Goal: Task Accomplishment & Management: Use online tool/utility

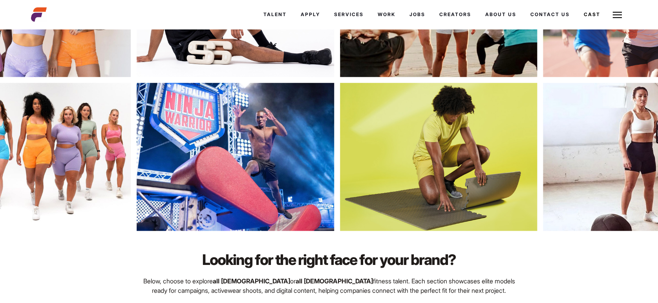
scroll to position [279, 0]
click at [35, 157] on img at bounding box center [66, 157] width 198 height 148
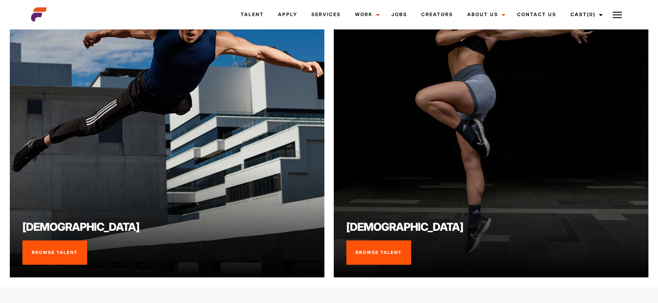
scroll to position [684, 0]
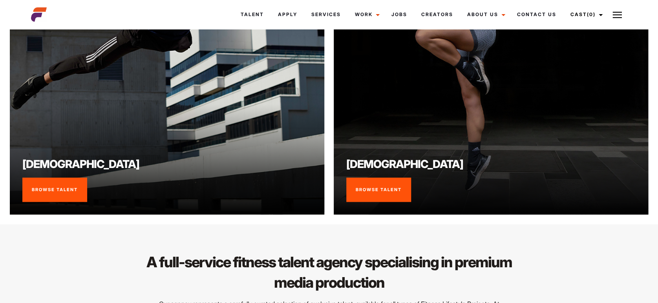
click at [57, 194] on link "Browse Talent" at bounding box center [54, 190] width 65 height 24
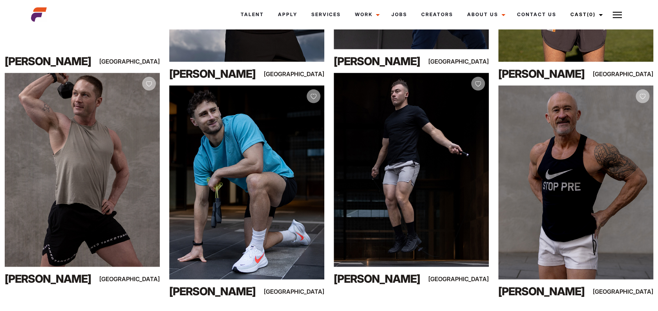
scroll to position [775, 0]
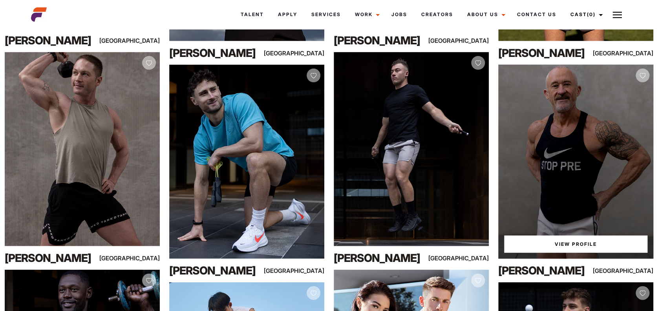
click at [569, 246] on link "View Profile" at bounding box center [575, 244] width 143 height 17
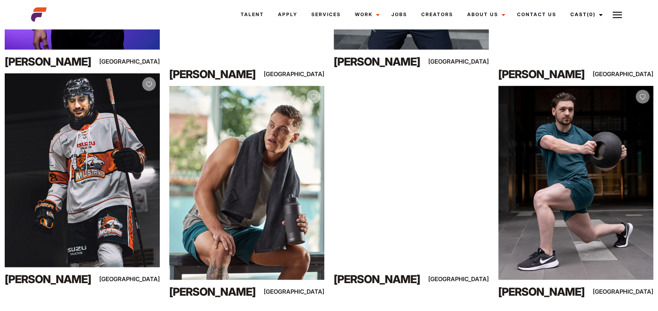
scroll to position [3806, 0]
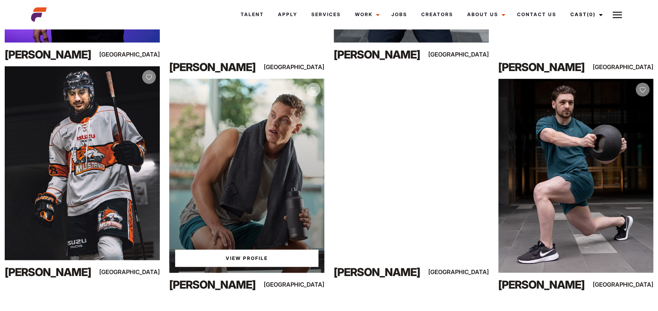
click at [277, 221] on div "View Profile" at bounding box center [246, 176] width 155 height 194
click at [266, 261] on link "View Profile" at bounding box center [246, 258] width 143 height 17
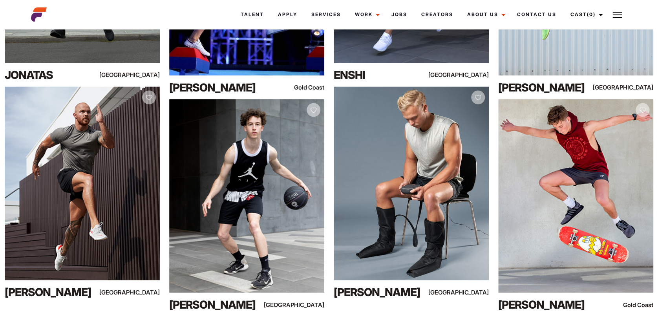
scroll to position [6627, 0]
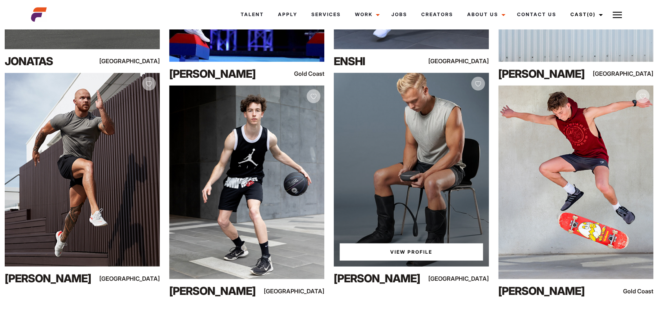
click at [410, 252] on link "View Profile" at bounding box center [411, 251] width 143 height 17
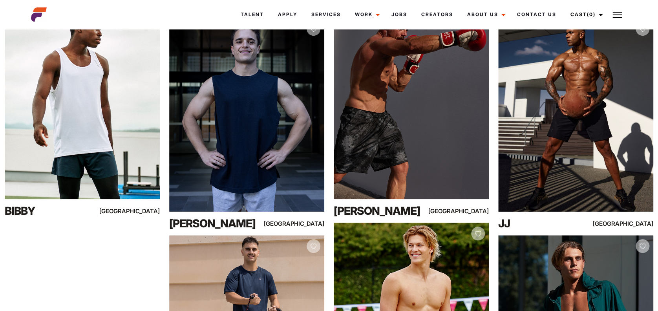
scroll to position [3205, 0]
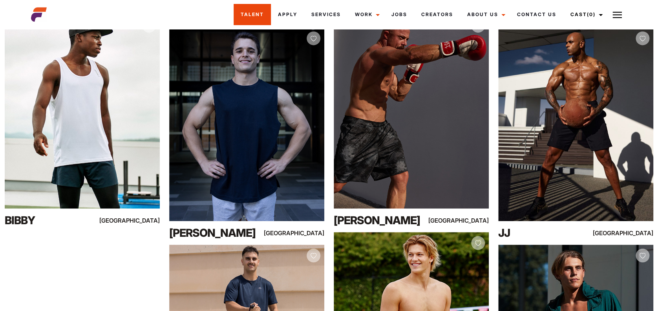
click at [249, 15] on link "Talent" at bounding box center [252, 14] width 37 height 21
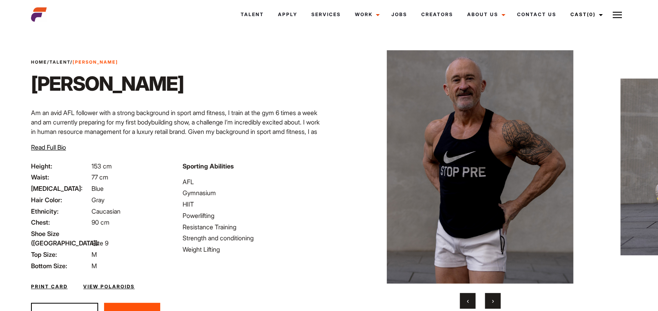
click at [113, 283] on link "View Polaroids" at bounding box center [108, 286] width 51 height 7
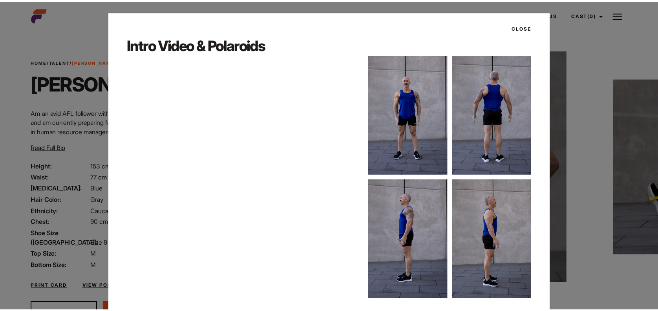
scroll to position [16, 0]
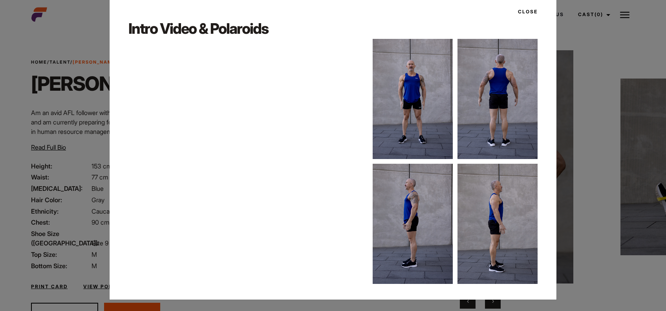
click at [528, 13] on button "Close" at bounding box center [525, 11] width 24 height 13
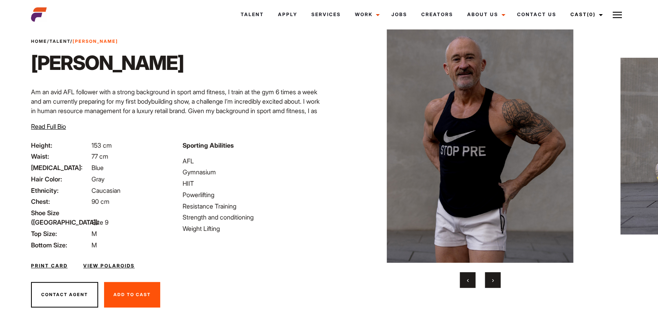
scroll to position [33, 0]
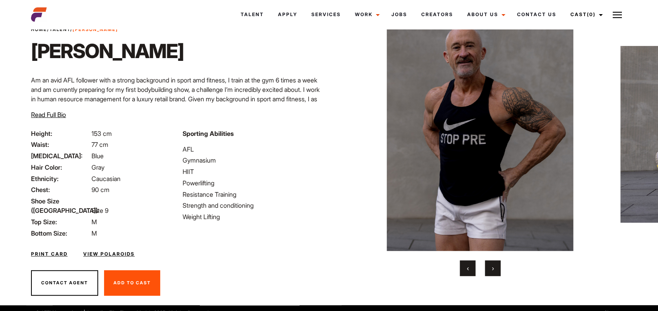
click at [493, 273] on button "›" at bounding box center [493, 268] width 16 height 16
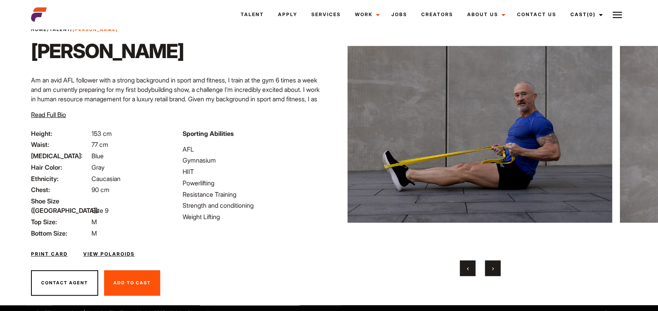
click at [493, 273] on button "›" at bounding box center [493, 268] width 16 height 16
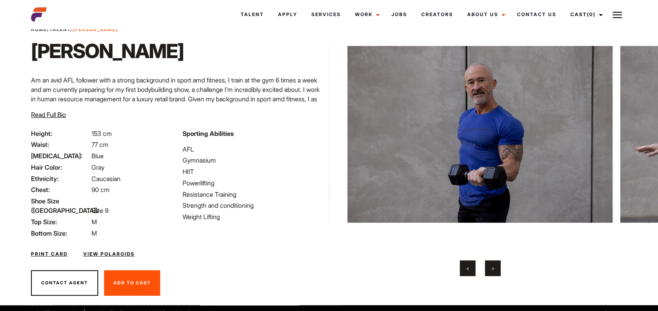
click at [493, 273] on button "›" at bounding box center [493, 268] width 16 height 16
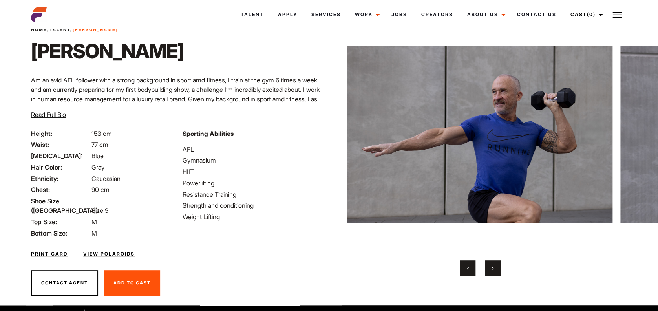
click at [493, 273] on button "›" at bounding box center [493, 268] width 16 height 16
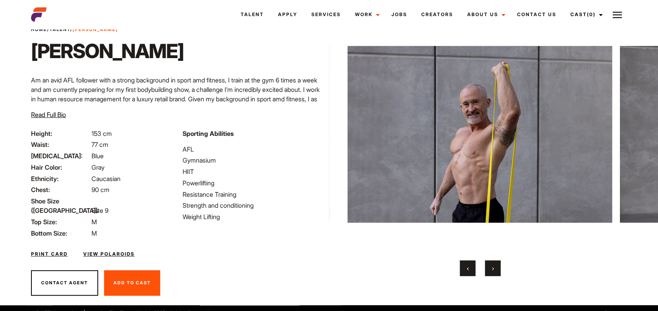
click at [493, 273] on button "›" at bounding box center [493, 268] width 16 height 16
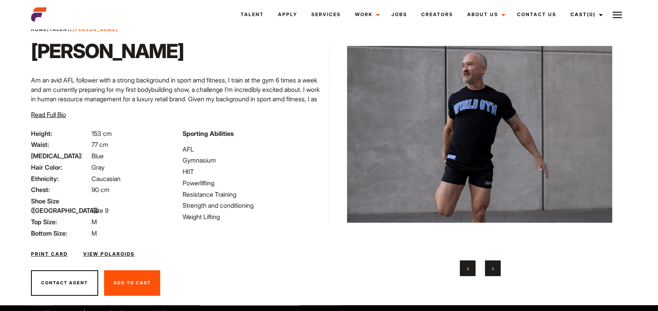
click at [493, 273] on button "›" at bounding box center [493, 268] width 16 height 16
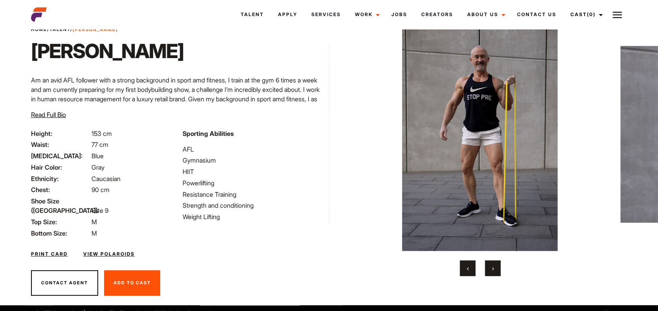
click at [493, 273] on button "›" at bounding box center [493, 268] width 16 height 16
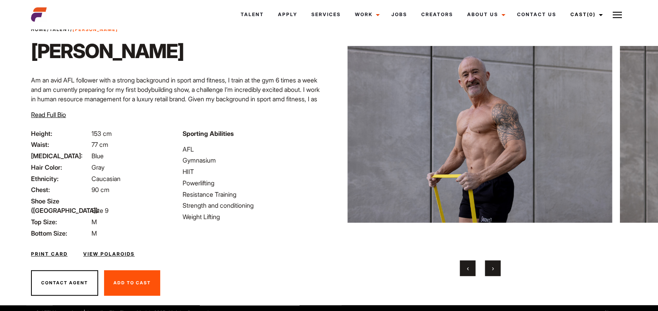
click at [493, 273] on button "›" at bounding box center [493, 268] width 16 height 16
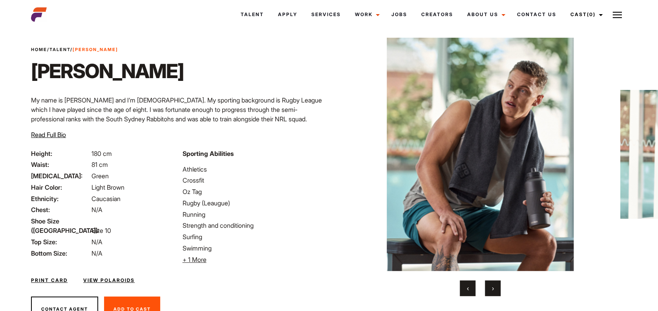
scroll to position [21, 0]
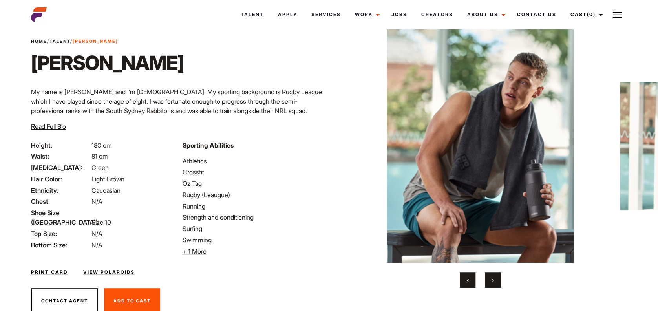
click at [494, 283] on button "›" at bounding box center [493, 280] width 16 height 16
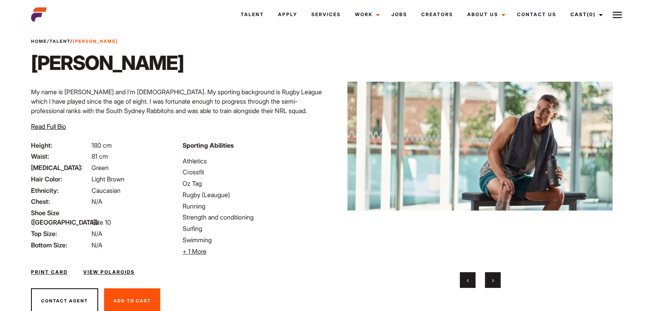
click at [494, 283] on button "›" at bounding box center [493, 280] width 16 height 16
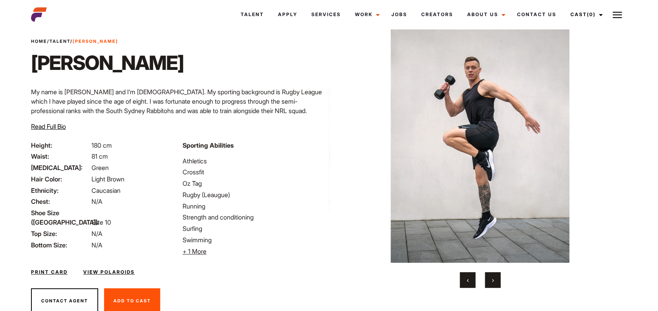
click at [494, 283] on button "›" at bounding box center [493, 280] width 16 height 16
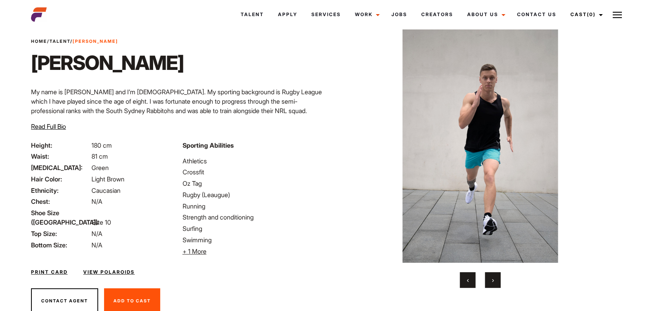
click at [494, 283] on button "›" at bounding box center [493, 280] width 16 height 16
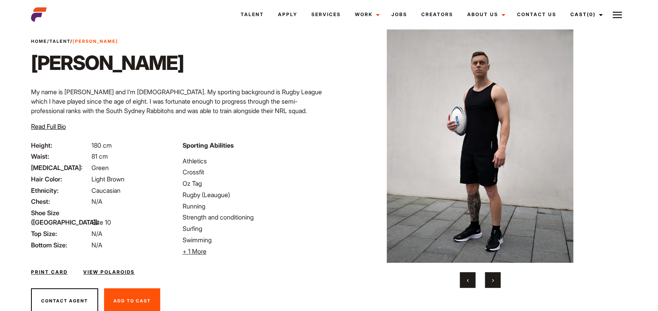
click at [494, 283] on button "›" at bounding box center [493, 280] width 16 height 16
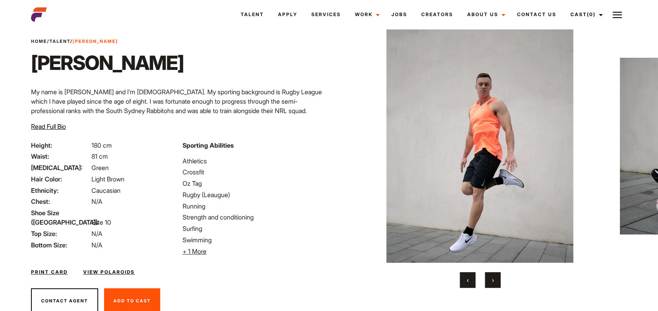
click at [494, 283] on button "›" at bounding box center [493, 280] width 16 height 16
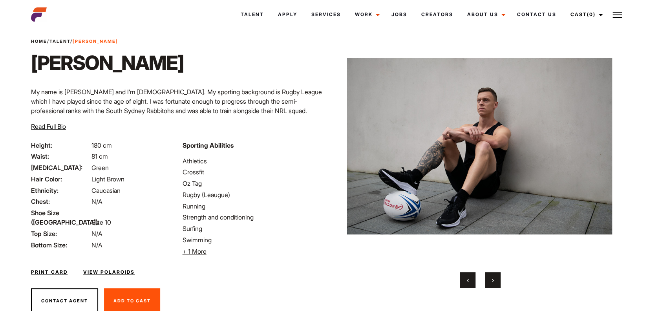
click at [494, 283] on button "›" at bounding box center [493, 280] width 16 height 16
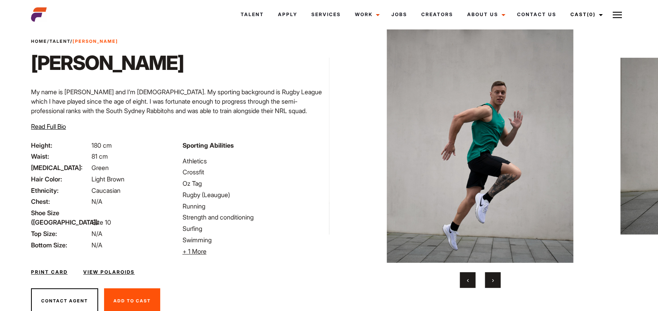
click at [494, 283] on button "›" at bounding box center [493, 280] width 16 height 16
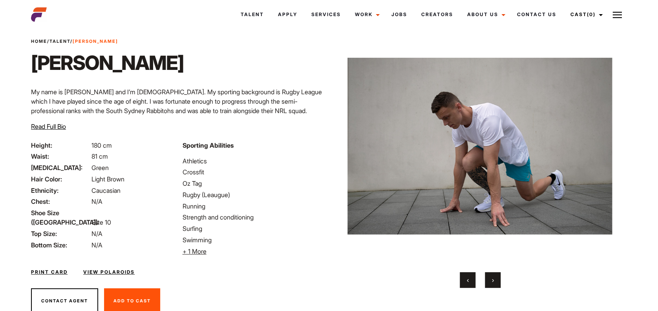
click at [494, 283] on button "›" at bounding box center [493, 280] width 16 height 16
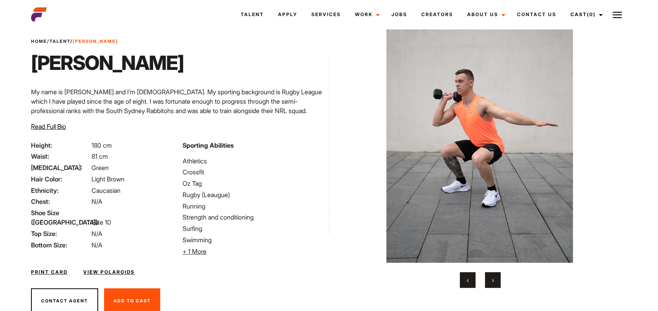
click at [494, 283] on button "›" at bounding box center [493, 280] width 16 height 16
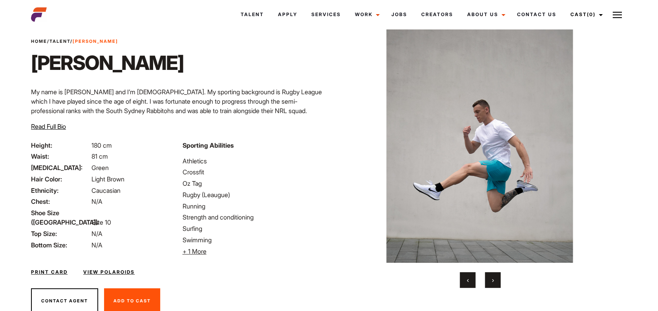
click at [467, 278] on span "‹" at bounding box center [468, 280] width 2 height 8
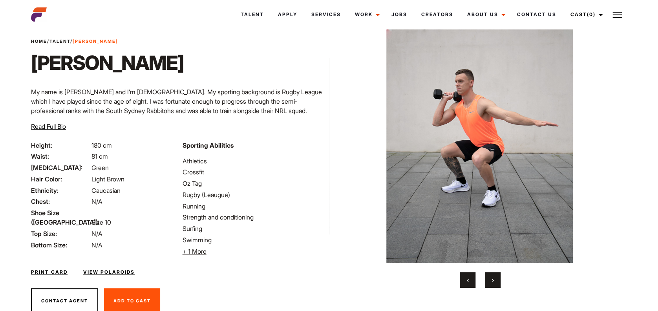
click at [492, 284] on button "›" at bounding box center [493, 280] width 16 height 16
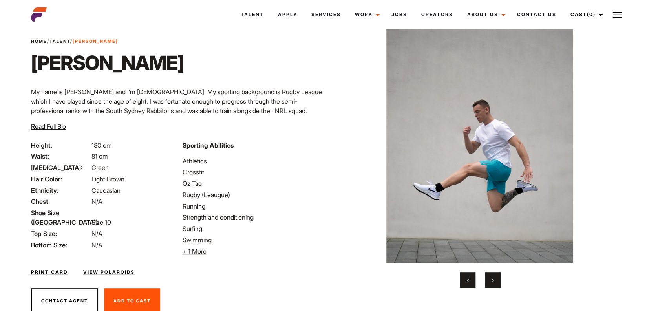
click at [492, 284] on button "›" at bounding box center [493, 280] width 16 height 16
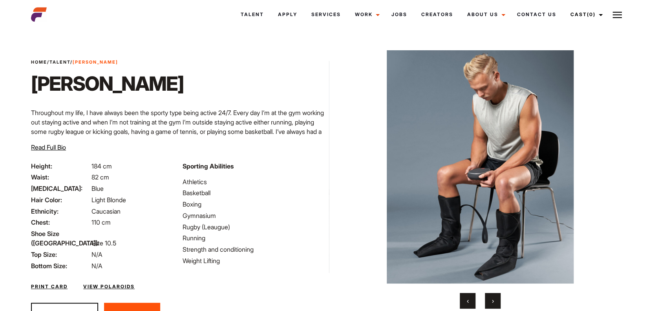
click at [496, 299] on button "›" at bounding box center [493, 301] width 16 height 16
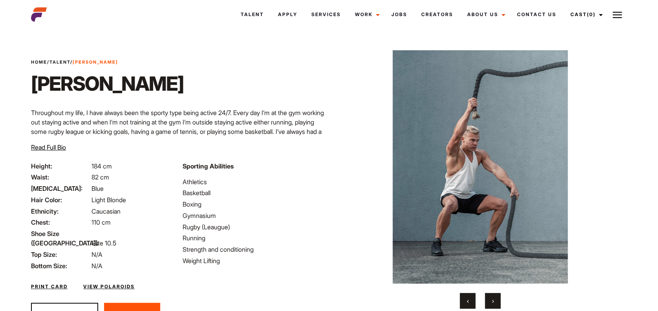
click at [496, 299] on button "›" at bounding box center [493, 301] width 16 height 16
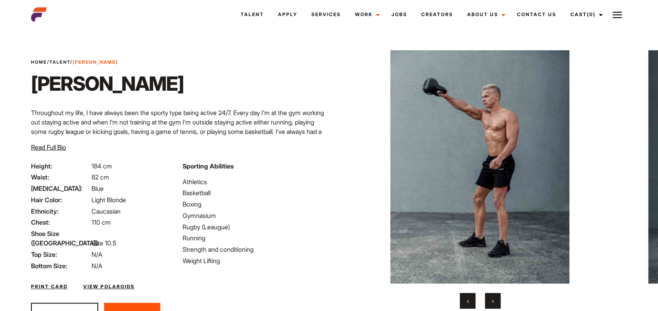
click at [496, 299] on button "›" at bounding box center [493, 301] width 16 height 16
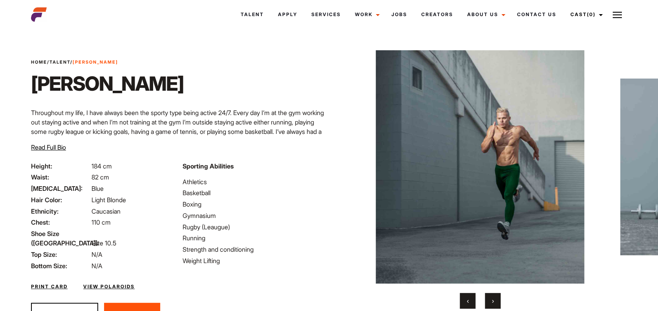
click at [496, 299] on button "›" at bounding box center [493, 301] width 16 height 16
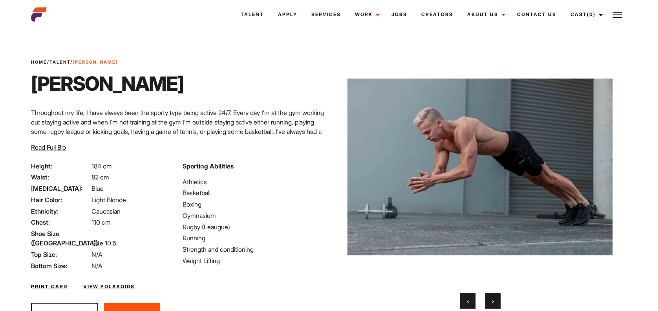
click at [496, 299] on button "›" at bounding box center [493, 301] width 16 height 16
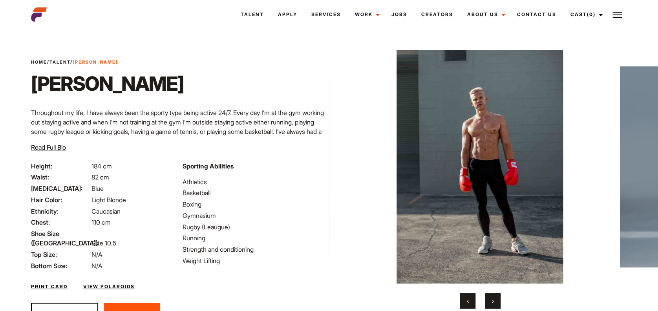
click at [496, 299] on button "›" at bounding box center [493, 301] width 16 height 16
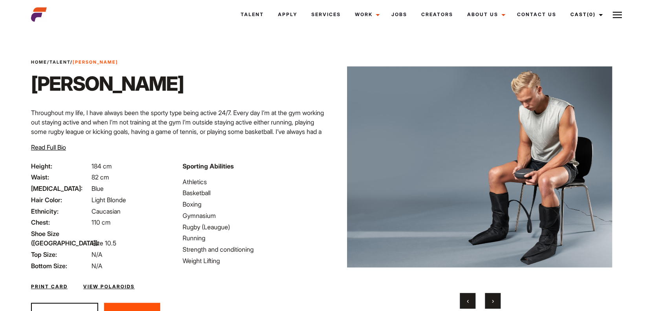
click at [496, 299] on button "›" at bounding box center [493, 301] width 16 height 16
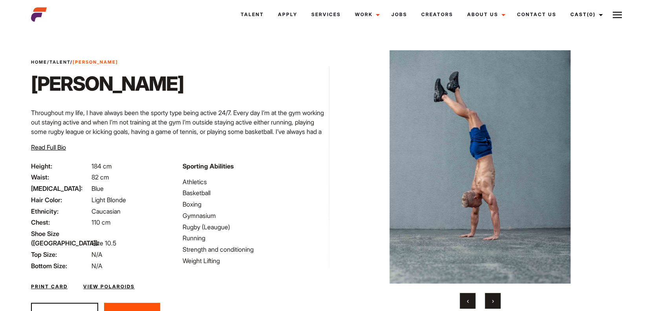
click at [496, 299] on button "›" at bounding box center [493, 301] width 16 height 16
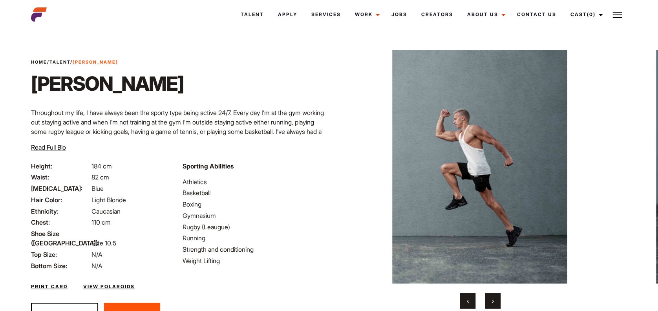
click at [496, 299] on button "›" at bounding box center [493, 301] width 16 height 16
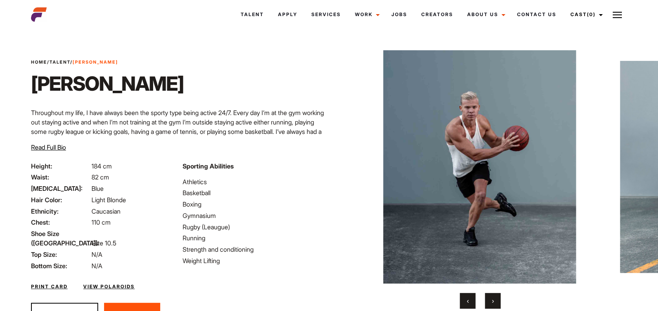
click at [496, 299] on button "›" at bounding box center [493, 301] width 16 height 16
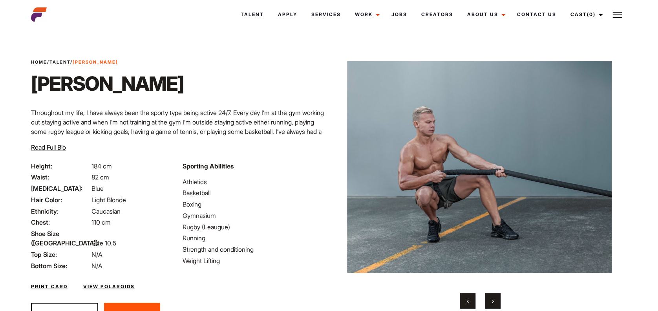
click at [496, 299] on button "›" at bounding box center [493, 301] width 16 height 16
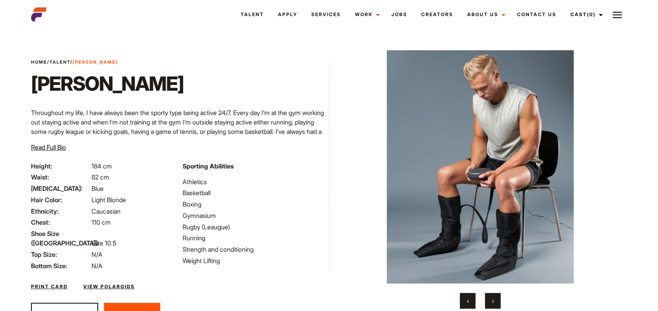
click at [496, 299] on button "›" at bounding box center [493, 301] width 16 height 16
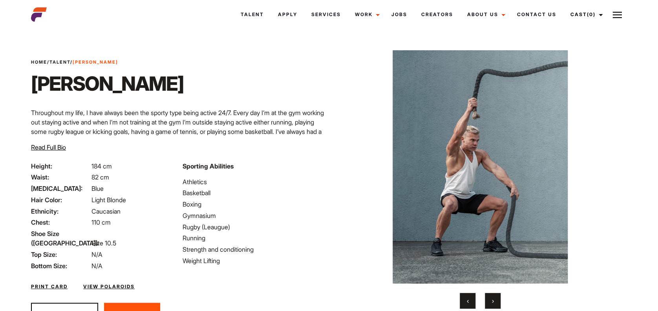
click at [127, 304] on button "Add To Cast Remove From Cast" at bounding box center [132, 316] width 56 height 26
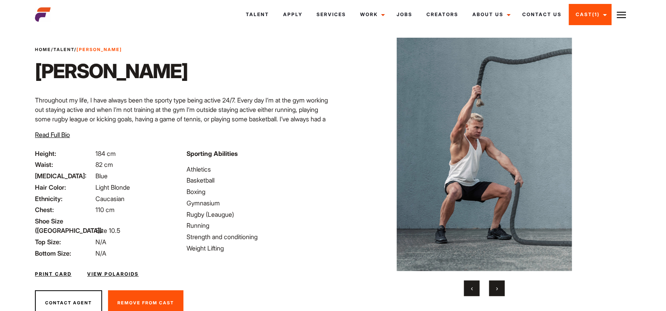
scroll to position [37, 0]
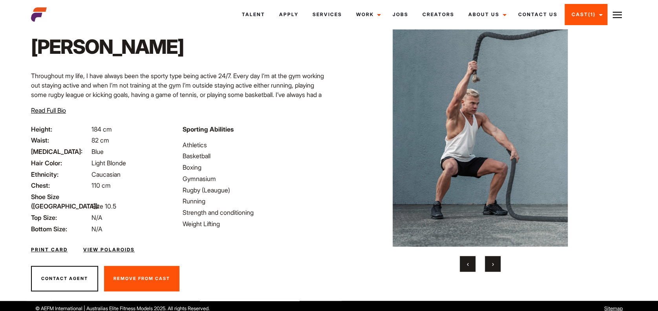
click at [104, 246] on link "View Polaroids" at bounding box center [108, 249] width 51 height 7
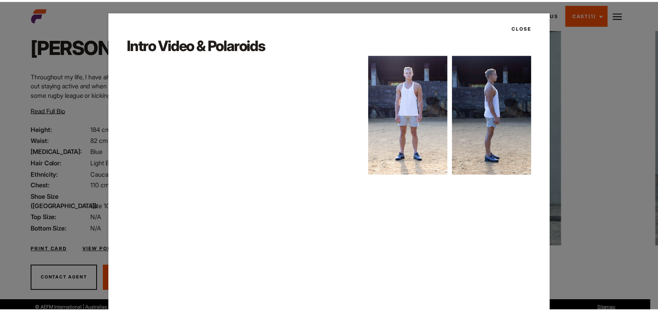
scroll to position [16, 0]
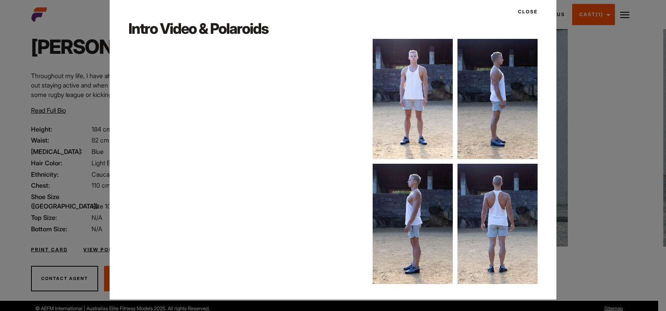
click at [518, 10] on button "Close" at bounding box center [525, 11] width 24 height 13
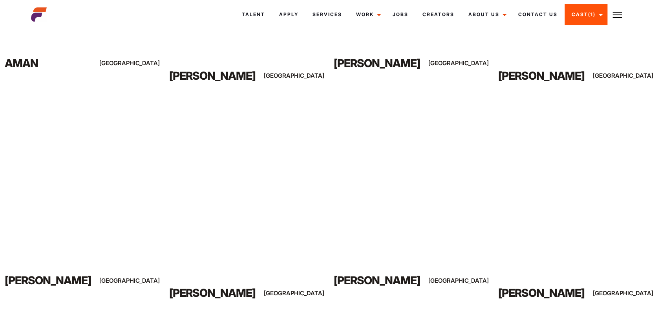
scroll to position [9256, 0]
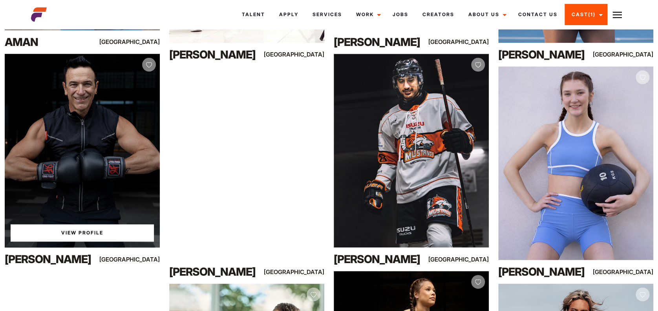
click at [105, 170] on div "View Profile" at bounding box center [82, 151] width 155 height 194
click at [84, 236] on link "View Profile" at bounding box center [82, 232] width 143 height 17
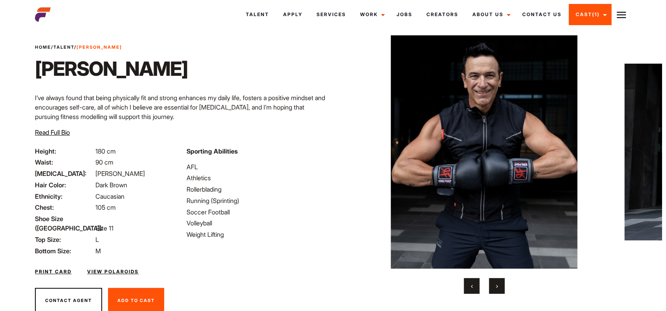
scroll to position [21, 0]
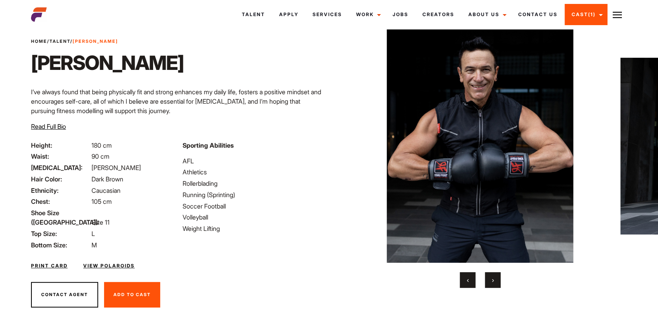
click at [116, 262] on link "View Polaroids" at bounding box center [108, 265] width 51 height 7
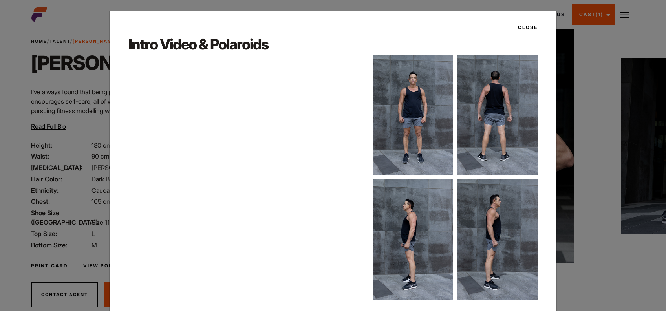
click at [519, 28] on button "Close" at bounding box center [525, 27] width 24 height 13
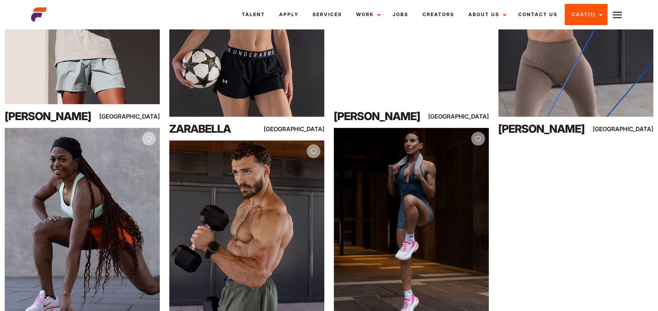
scroll to position [587, 0]
